Goal: Information Seeking & Learning: Learn about a topic

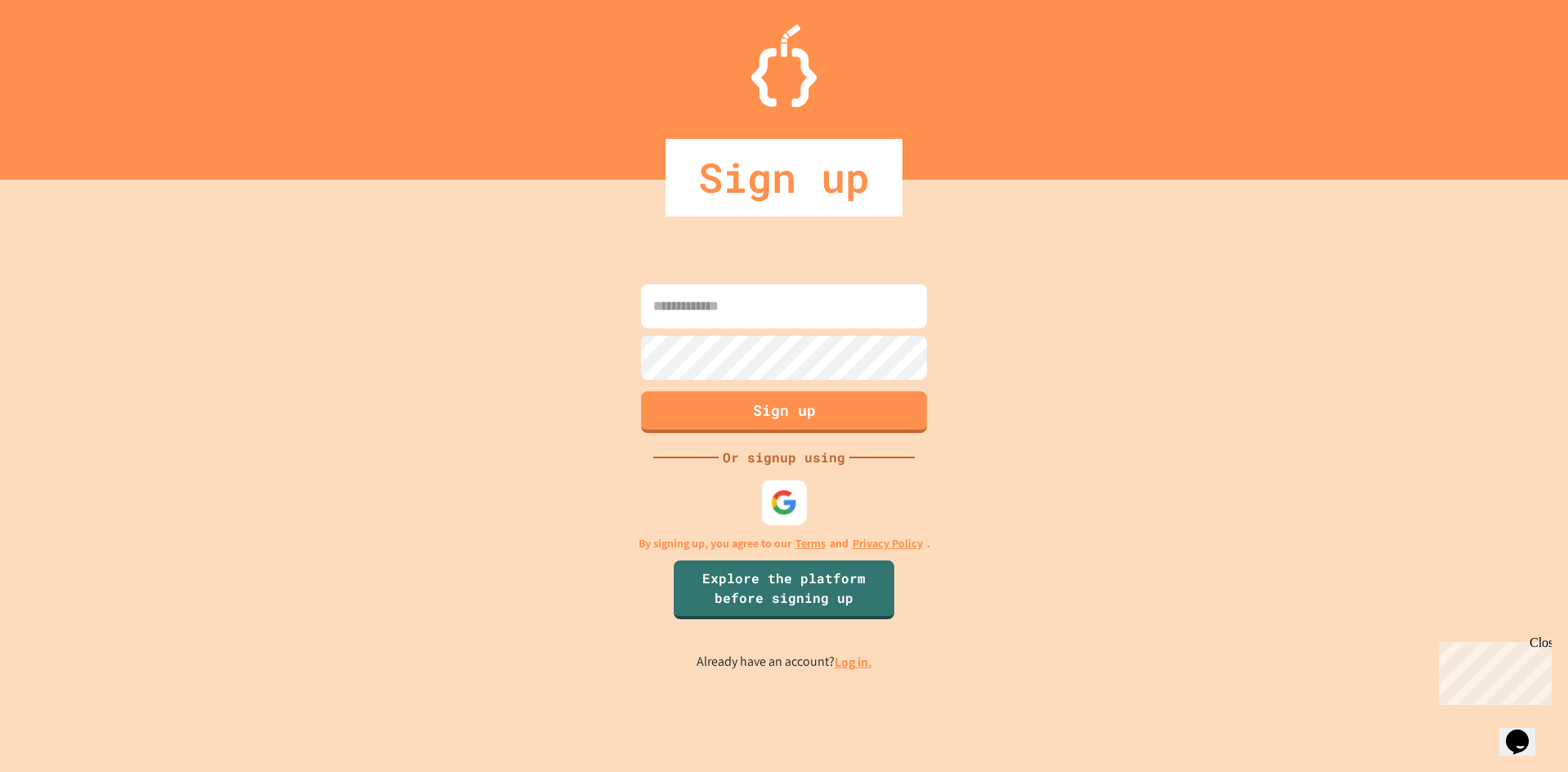
click at [758, 487] on div at bounding box center [784, 501] width 45 height 45
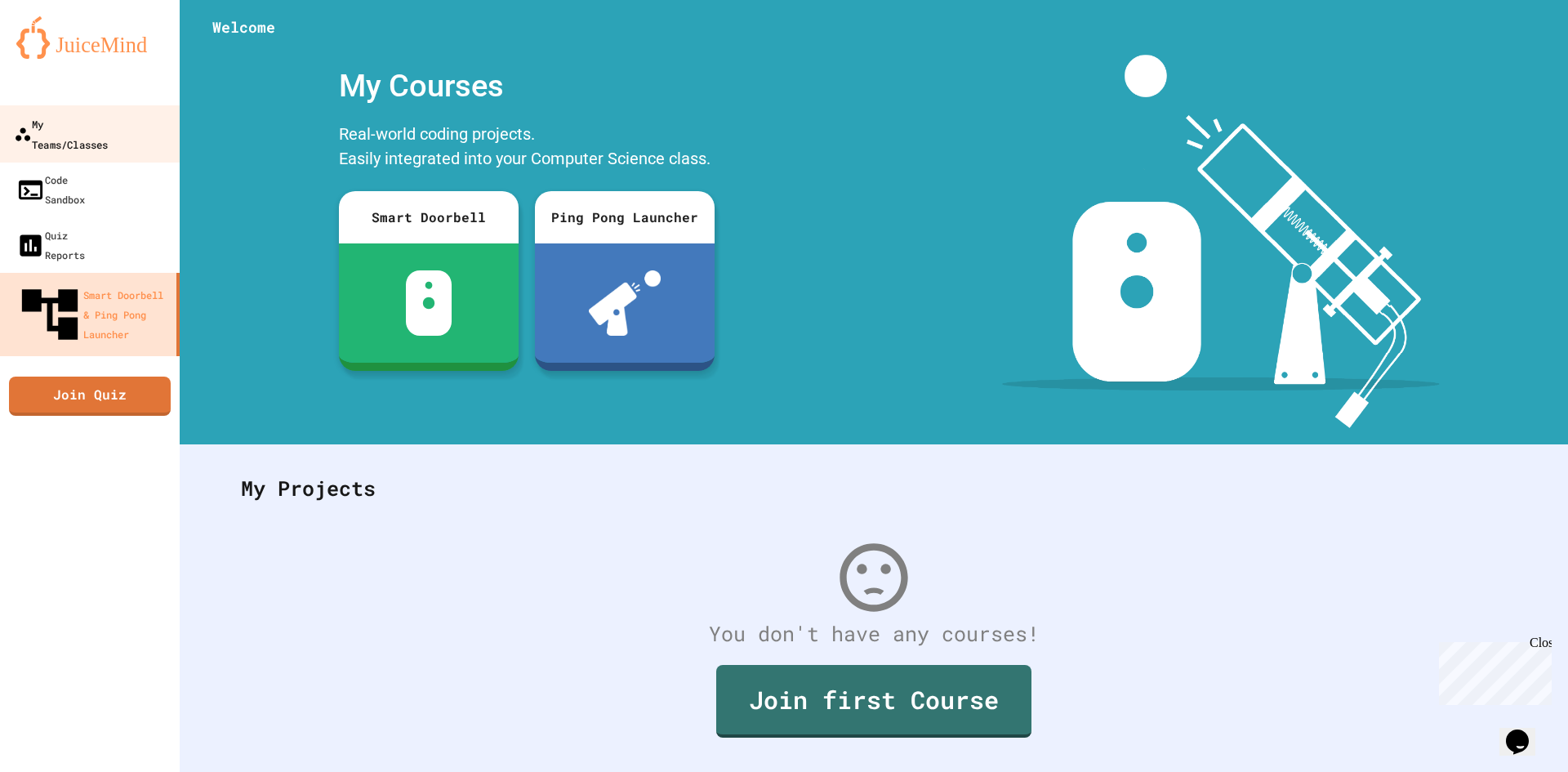
click at [106, 112] on link "My Teams/Classes" at bounding box center [90, 134] width 186 height 57
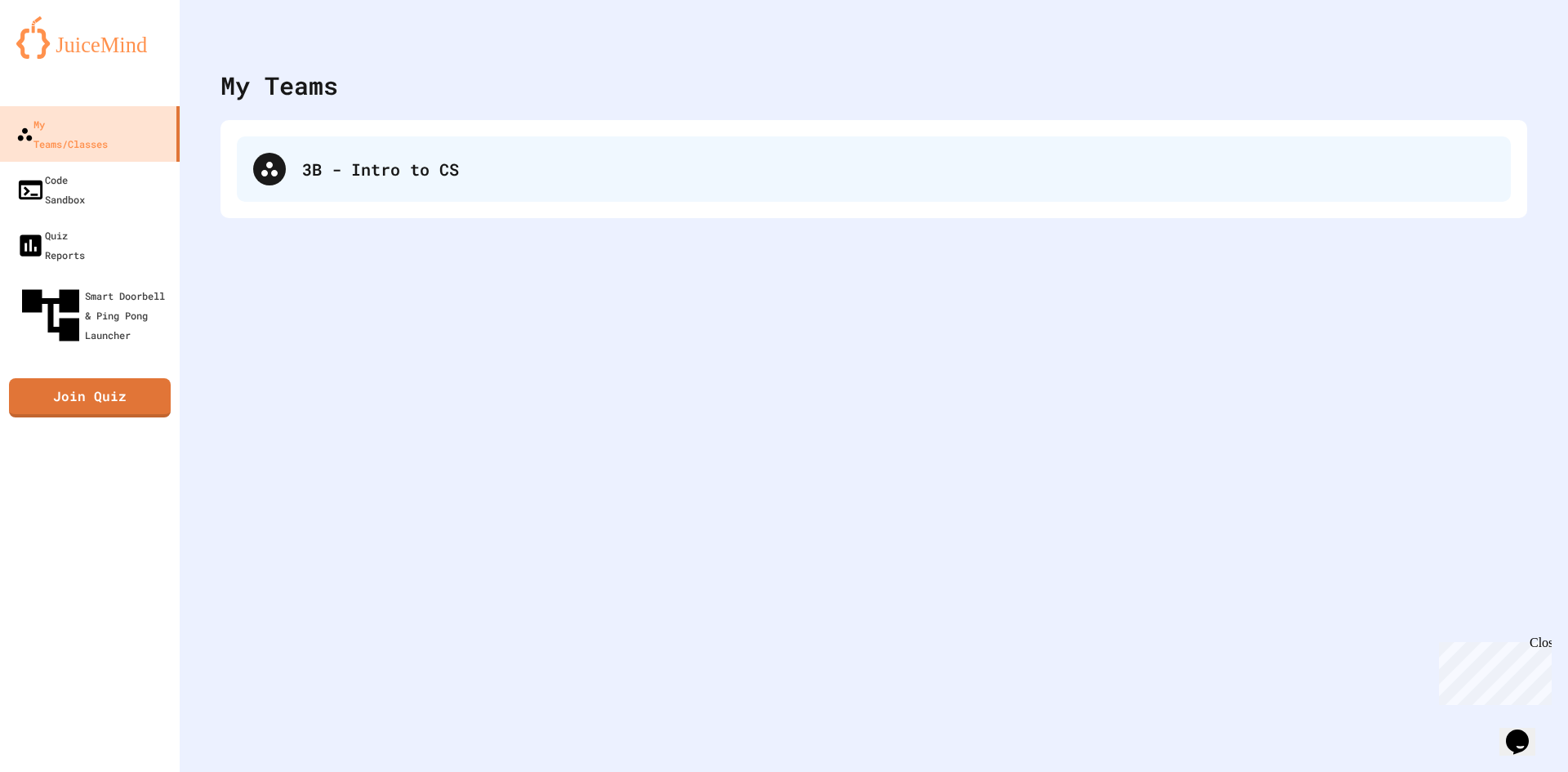
click at [411, 180] on div "3B - Intro to CS" at bounding box center [898, 169] width 1193 height 25
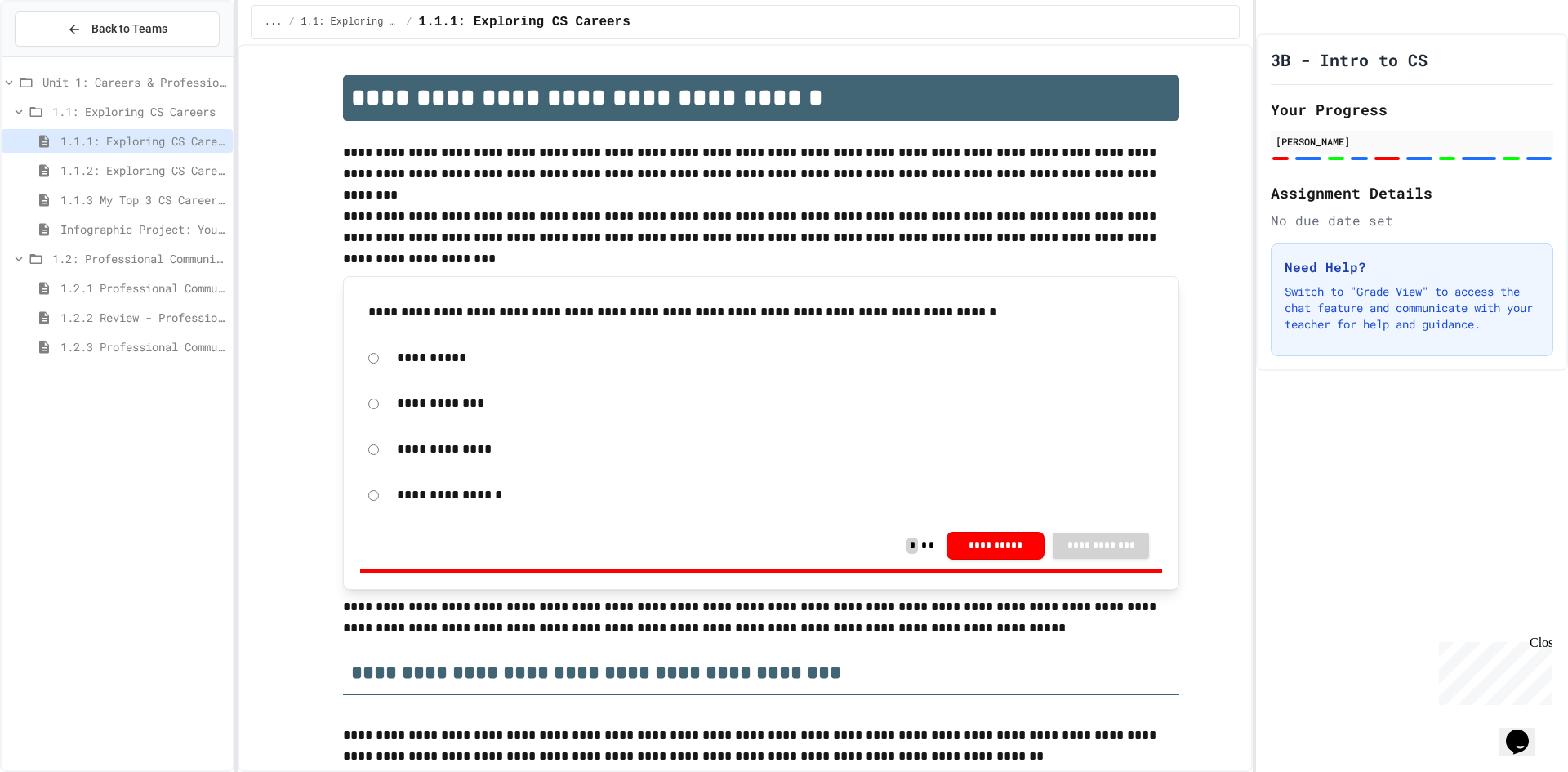
click at [209, 226] on span "Infographic Project: Your favorite CS" at bounding box center [143, 228] width 166 height 17
